Goal: Find specific page/section: Find specific page/section

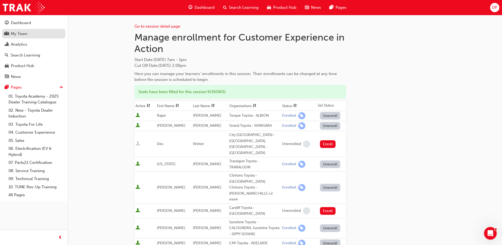
click at [18, 33] on div "My Team" at bounding box center [19, 34] width 17 height 6
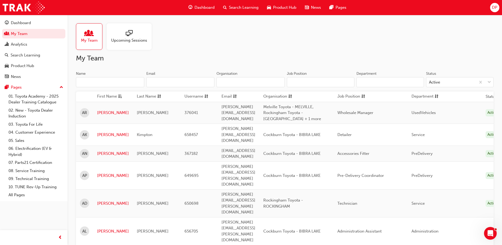
click at [101, 85] on input "Name" at bounding box center [110, 82] width 68 height 10
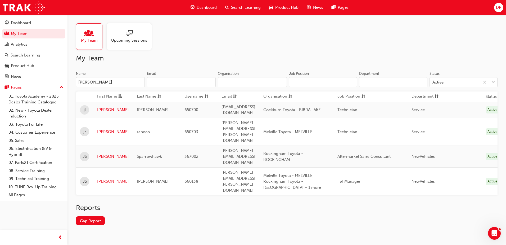
type input "[PERSON_NAME]"
click at [105, 178] on link "[PERSON_NAME]" at bounding box center [113, 181] width 32 height 6
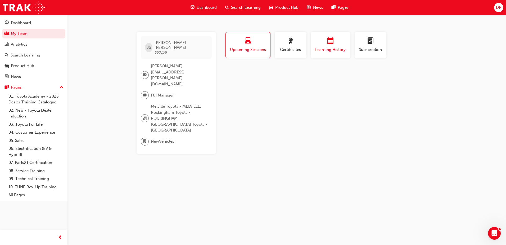
click at [323, 43] on div "button" at bounding box center [331, 42] width 32 height 8
